Goal: Information Seeking & Learning: Learn about a topic

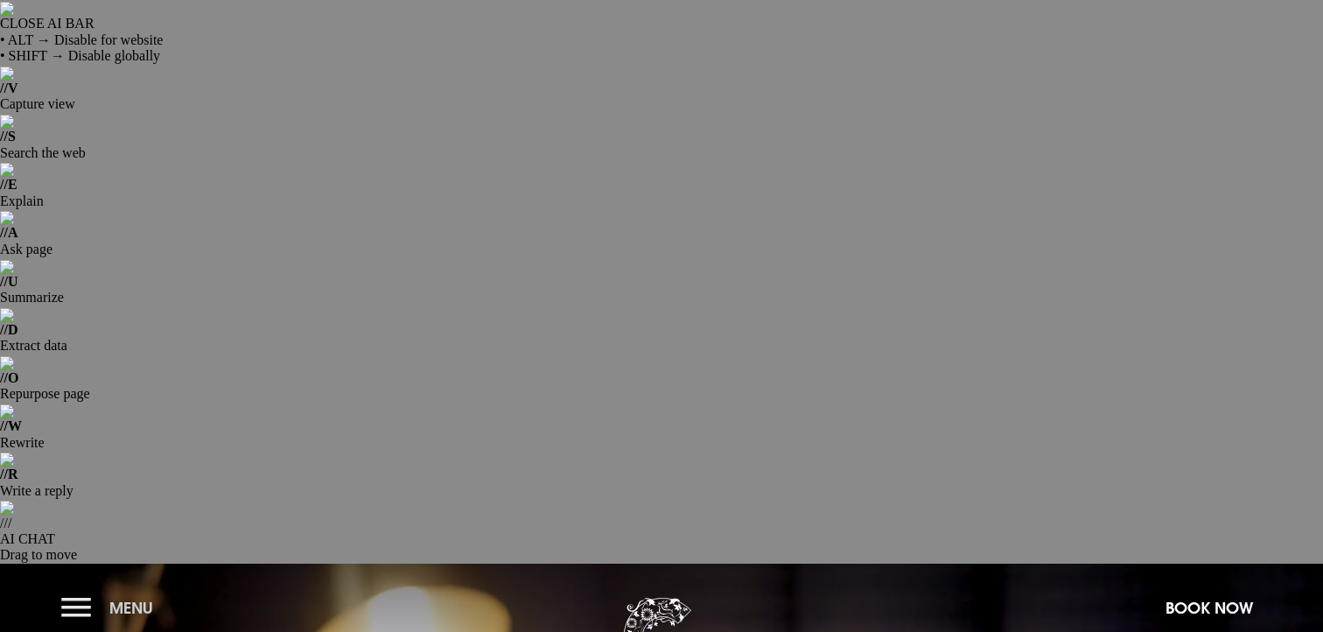
click at [104, 589] on button "Menu" at bounding box center [111, 608] width 101 height 38
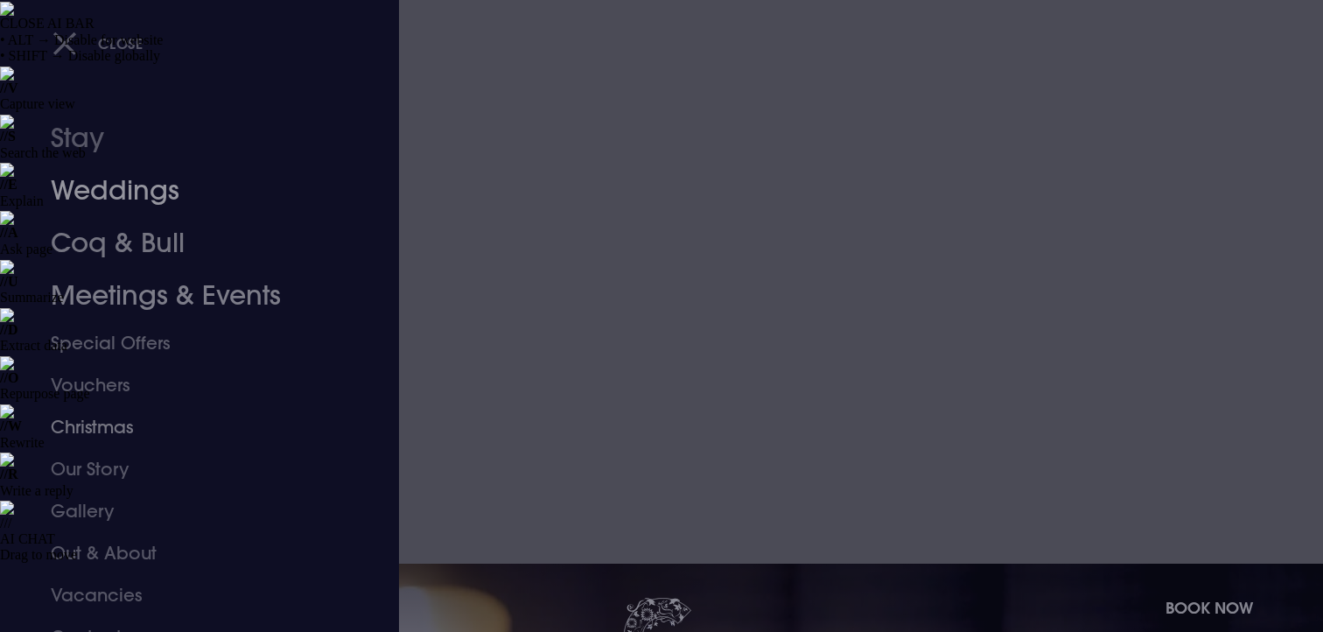
click at [117, 184] on link "Weddings" at bounding box center [189, 190] width 276 height 52
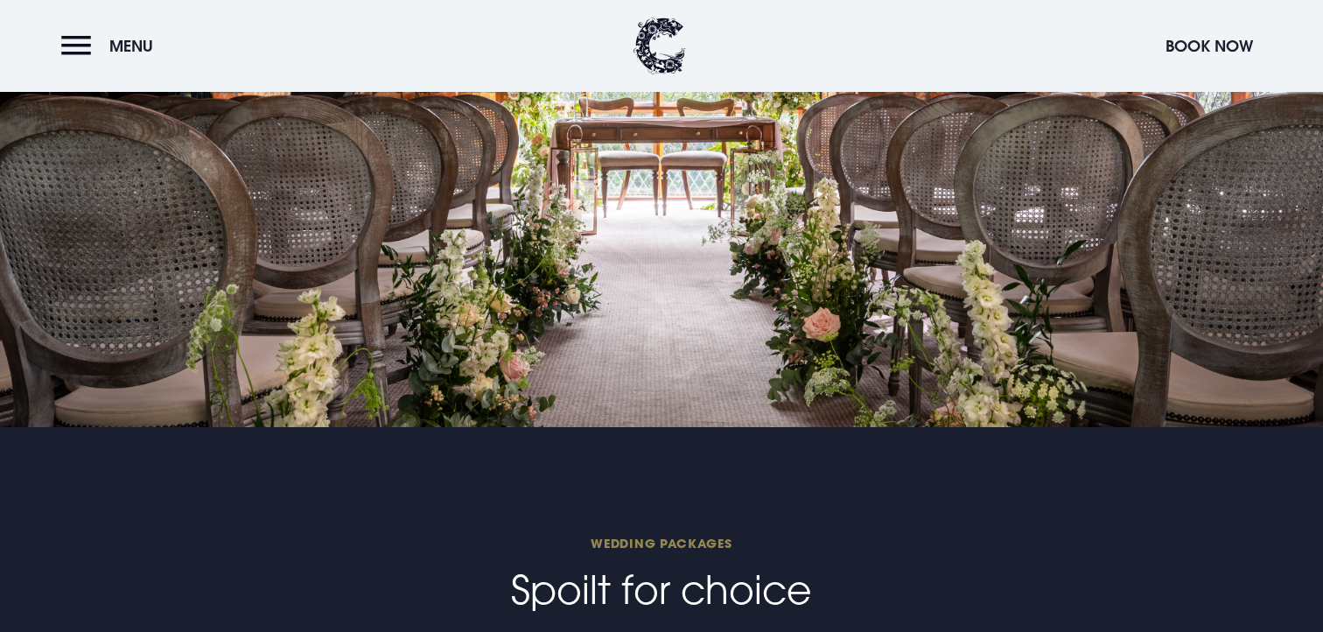
scroll to position [3853, 0]
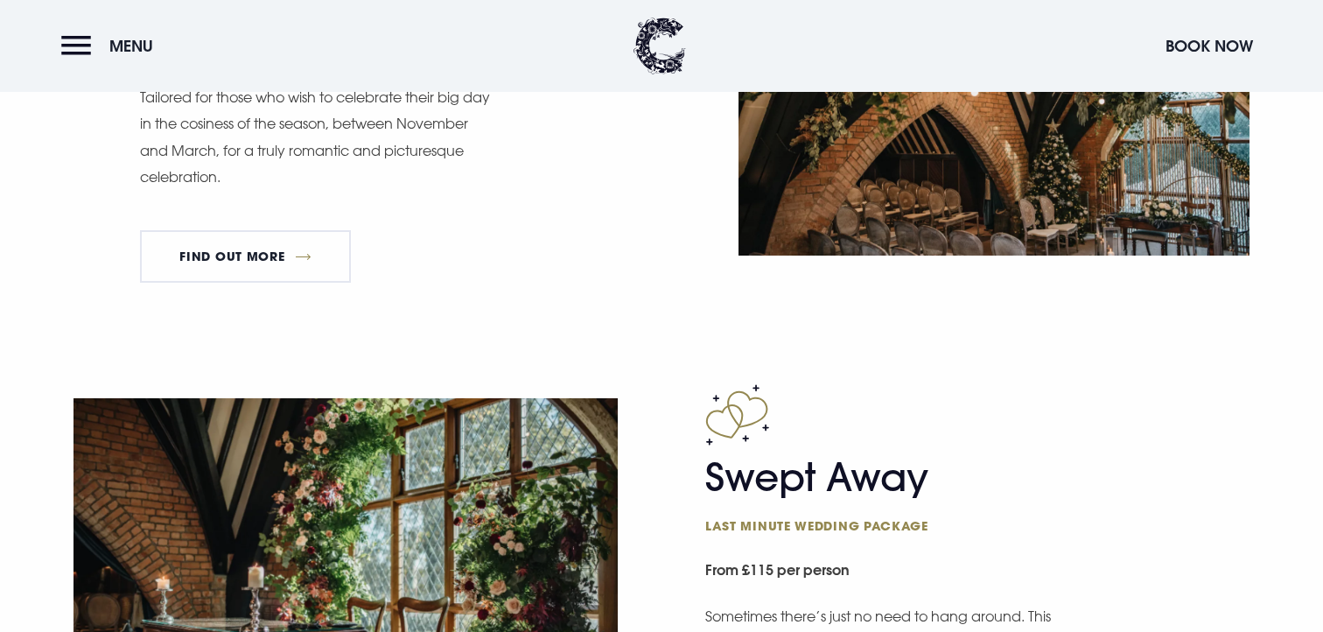
scroll to position [2398, 0]
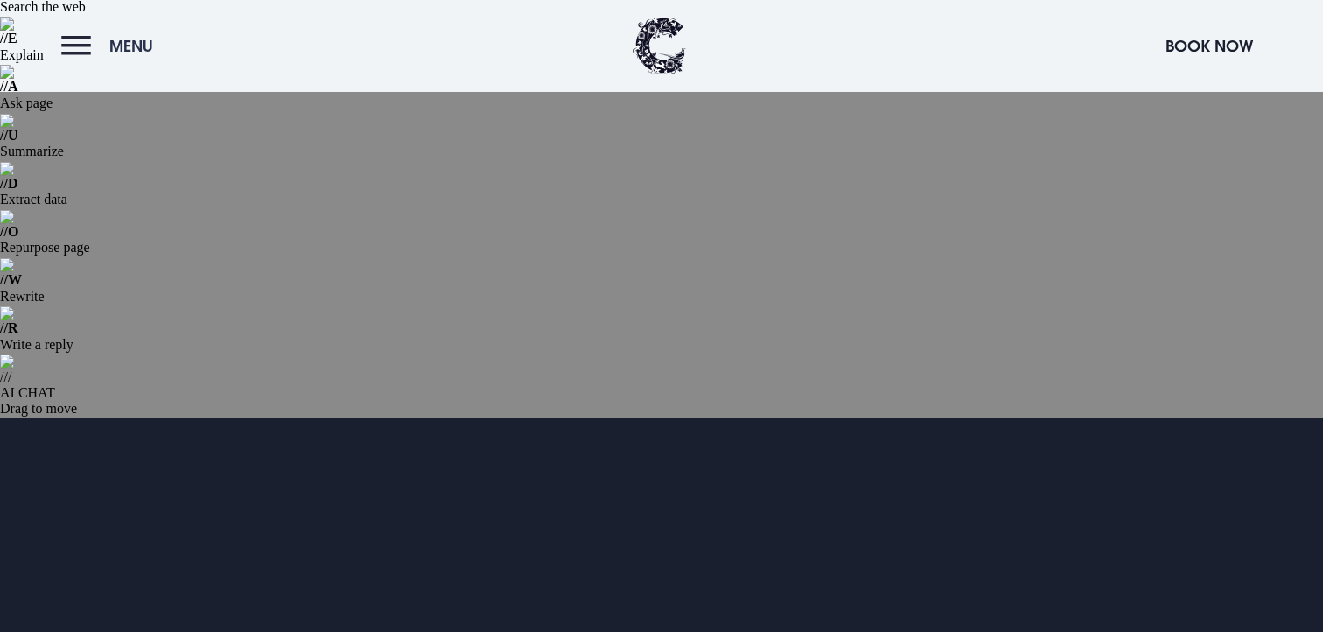
click at [115, 31] on button "Menu" at bounding box center [111, 46] width 101 height 38
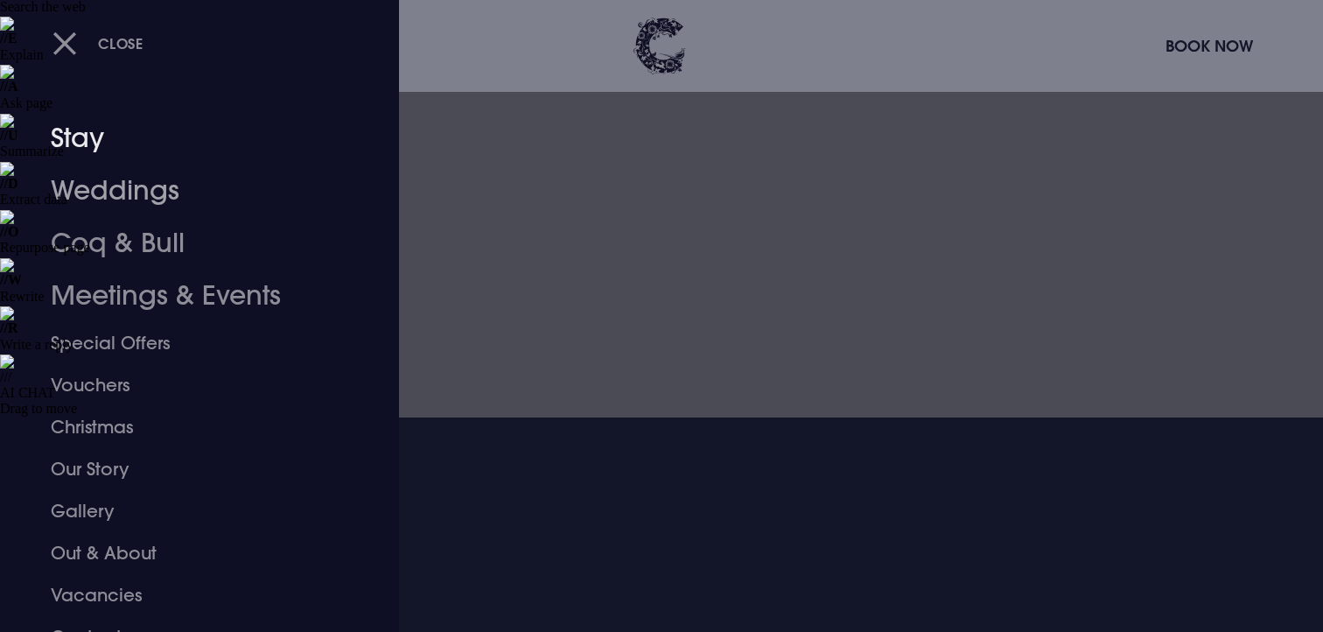
click at [111, 179] on link "Weddings" at bounding box center [189, 190] width 276 height 52
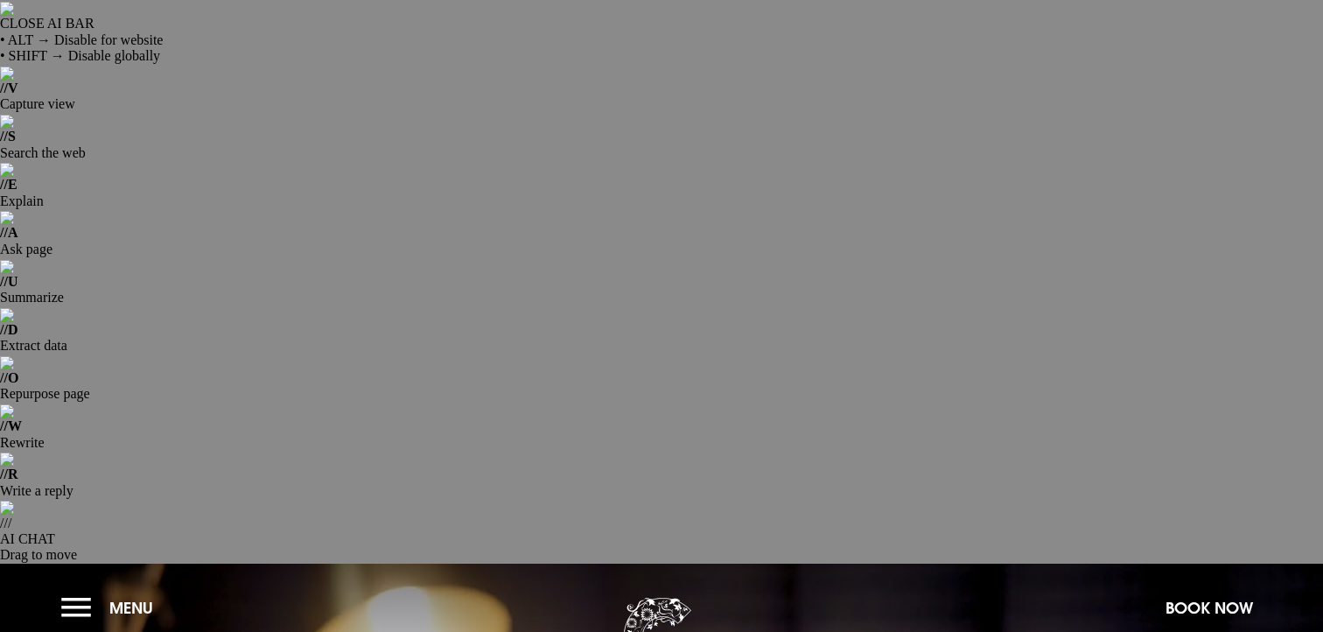
scroll to position [283, 0]
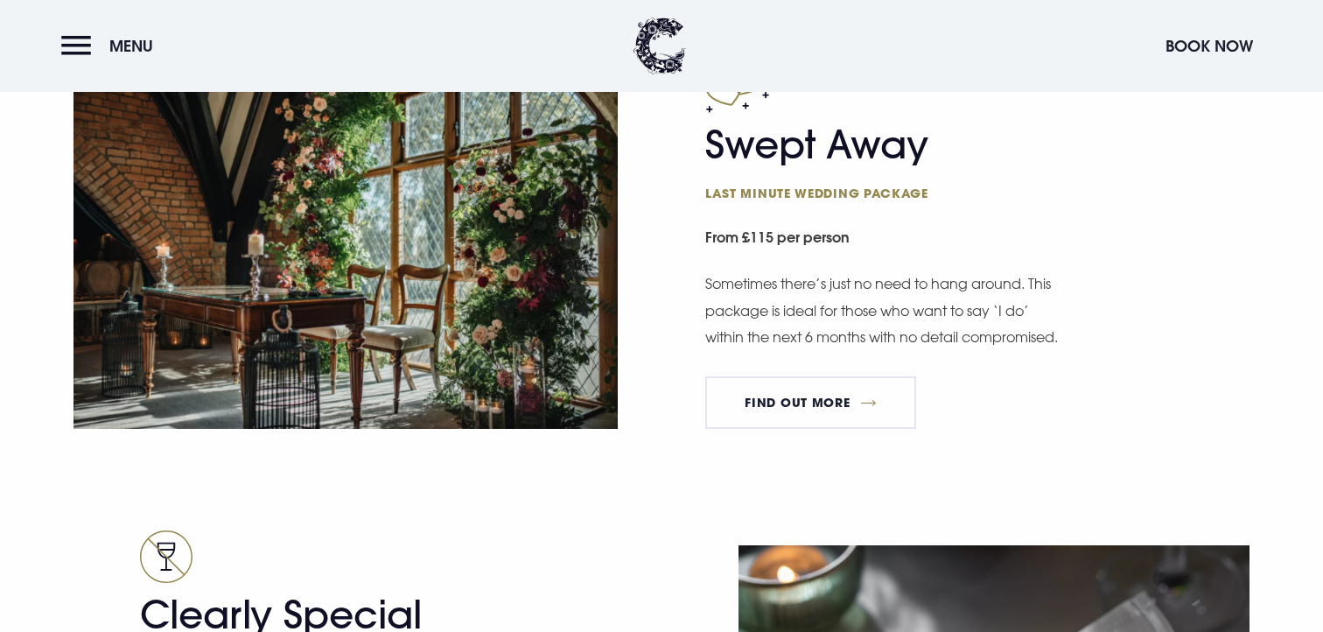
scroll to position [2840, 0]
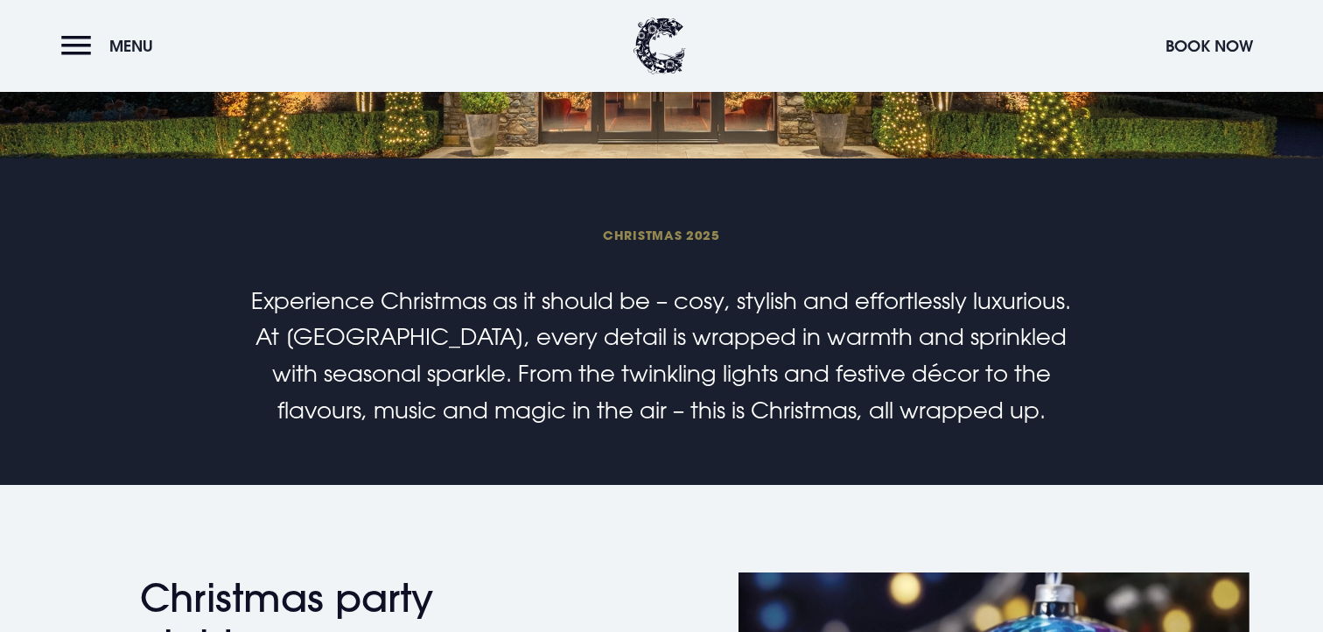
scroll to position [1202, 0]
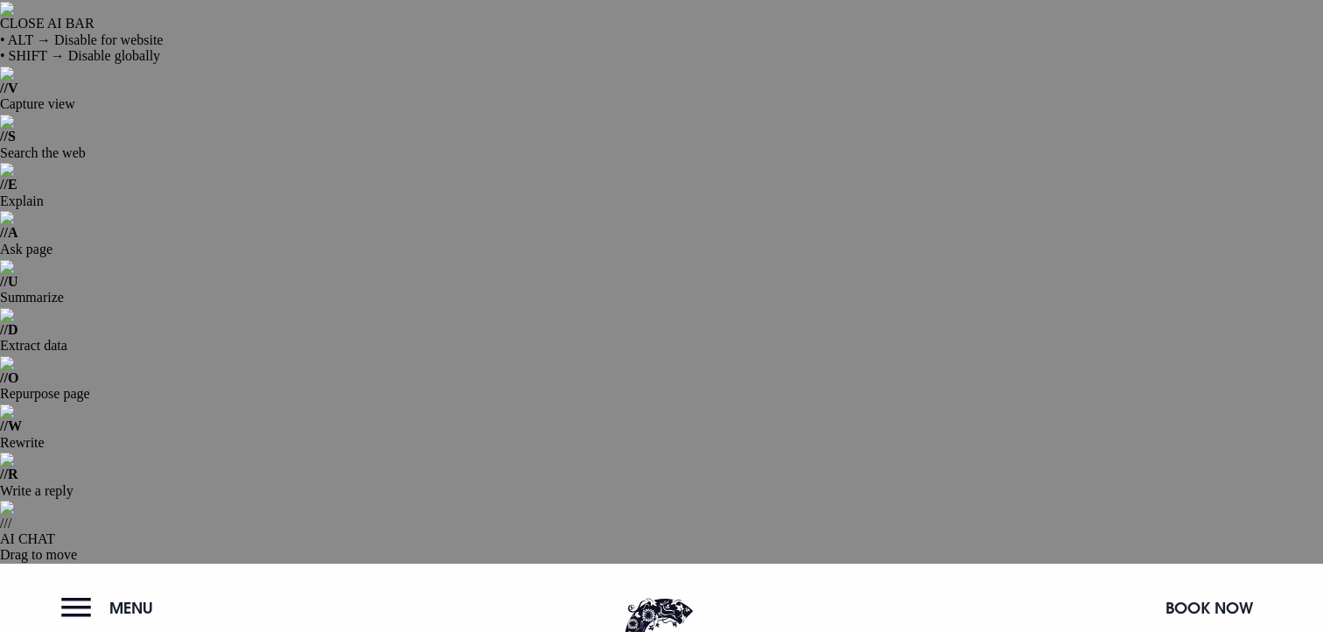
click at [107, 589] on button "Menu" at bounding box center [111, 608] width 101 height 38
click at [105, 589] on button "Menu" at bounding box center [111, 608] width 101 height 38
click at [109, 589] on button "Menu" at bounding box center [111, 608] width 101 height 38
click at [115, 597] on span "Menu" at bounding box center [131, 607] width 44 height 20
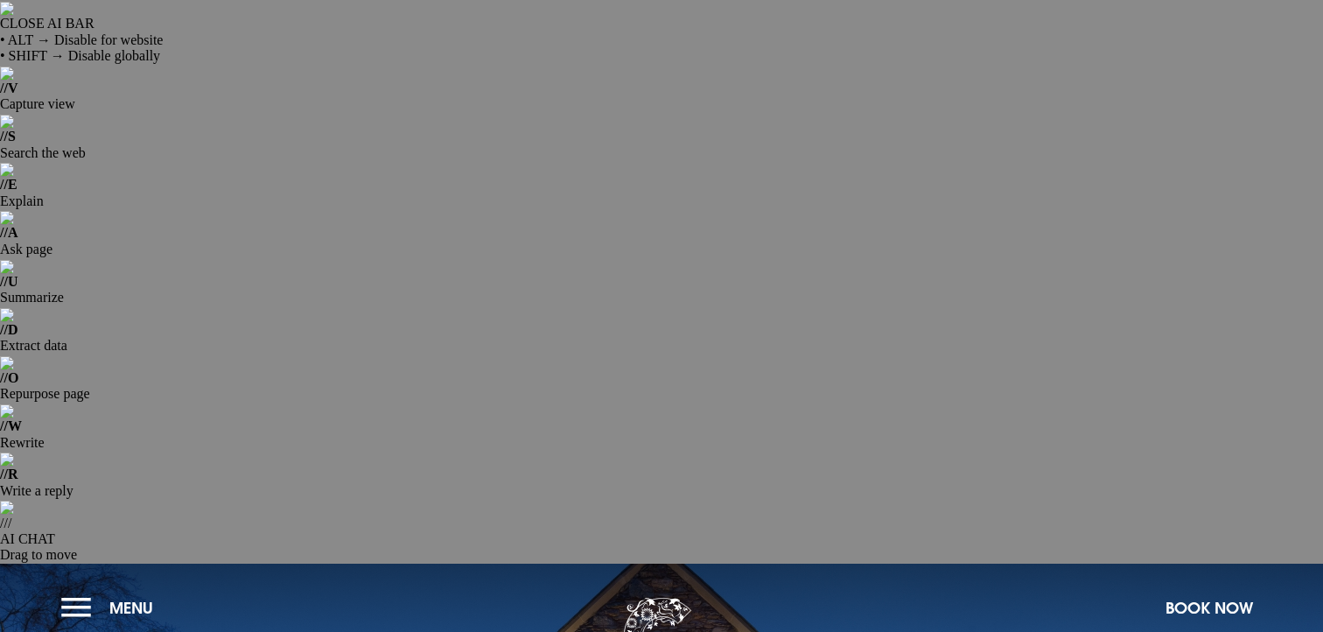
checkbox input "true"
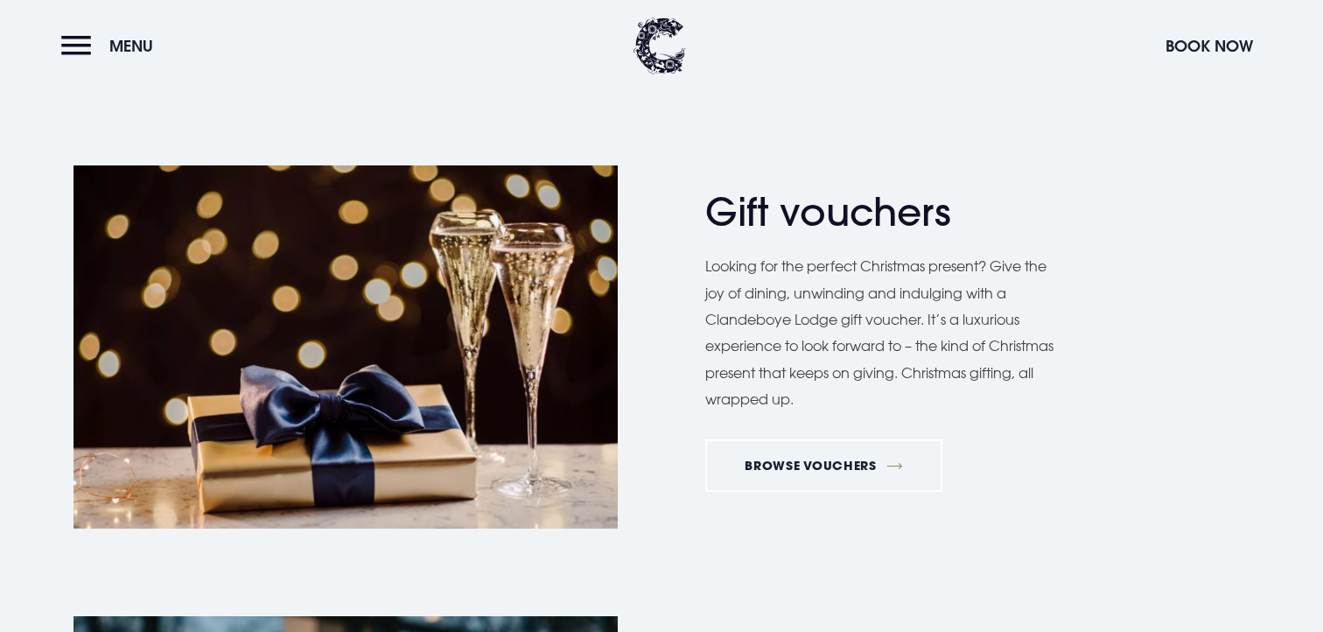
scroll to position [2233, 0]
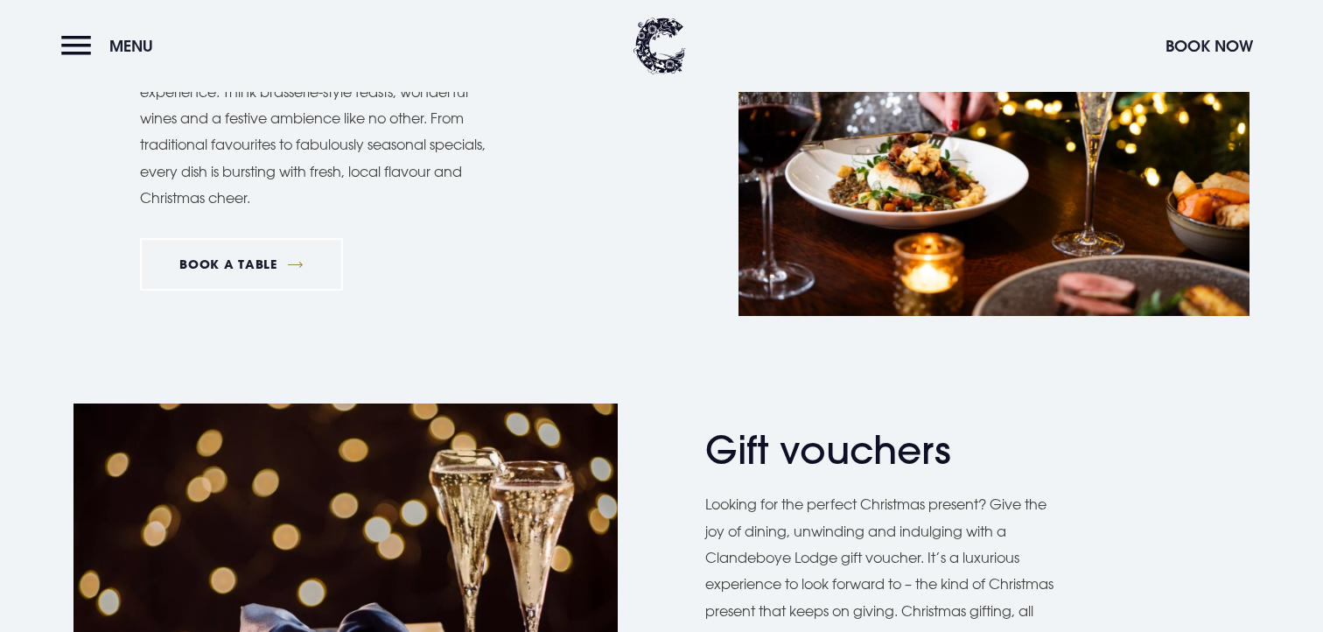
scroll to position [1748, 0]
